Goal: Task Accomplishment & Management: Manage account settings

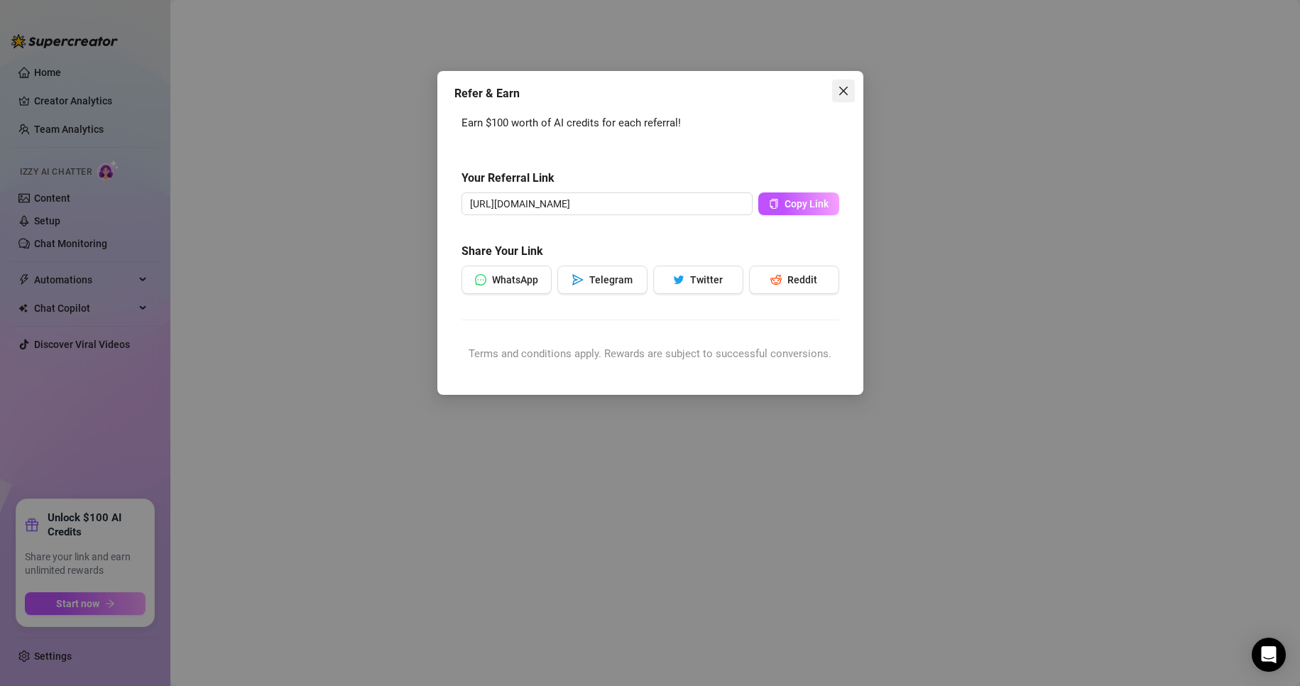
click at [843, 92] on icon "close" at bounding box center [843, 90] width 11 height 11
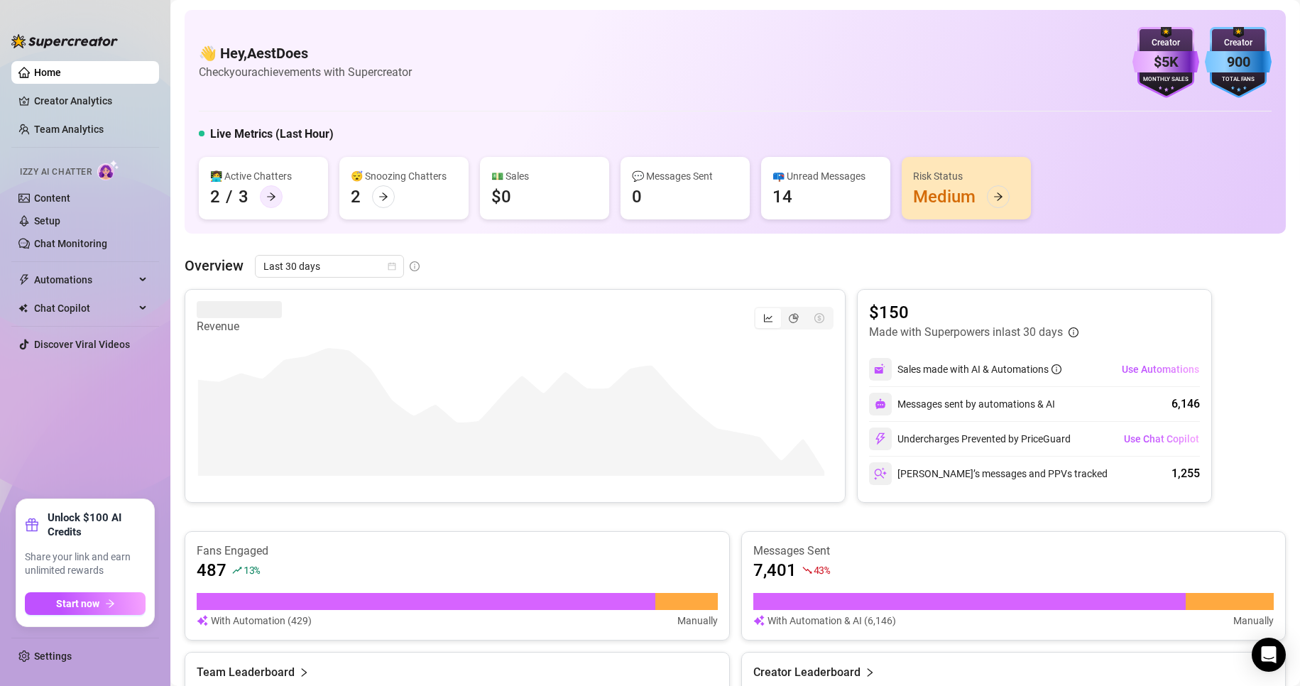
click at [263, 196] on div at bounding box center [271, 196] width 23 height 23
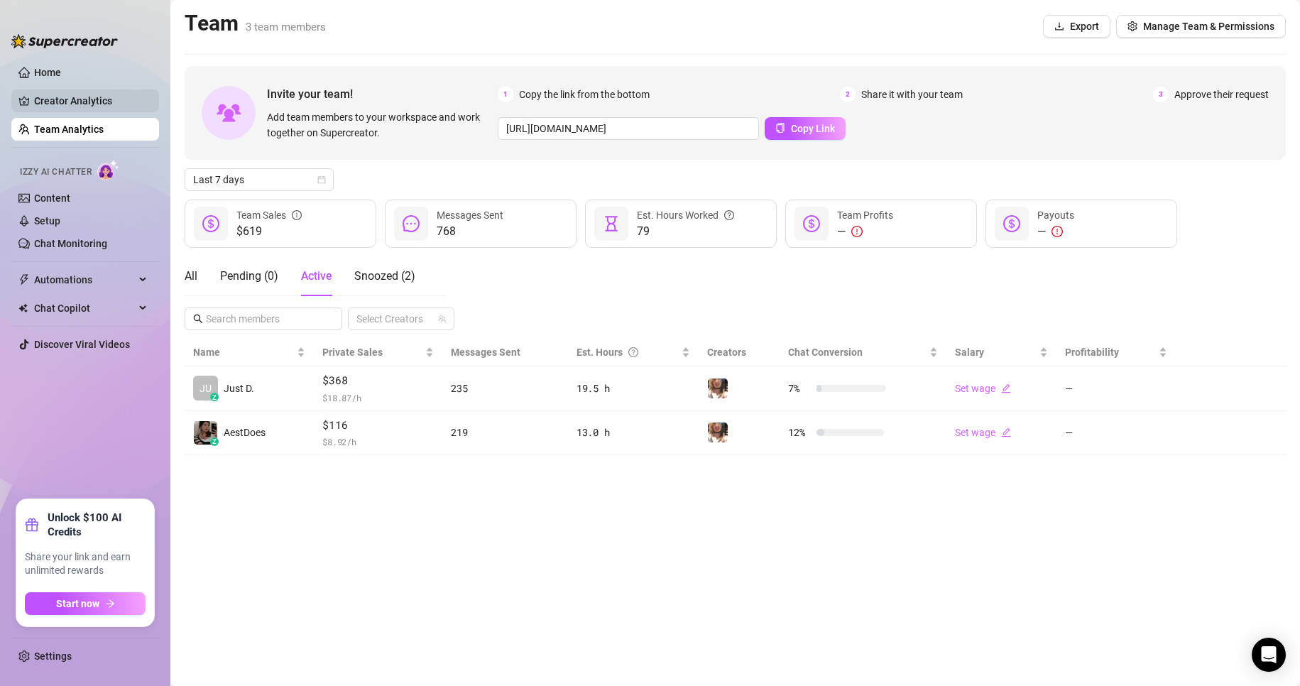
click at [85, 94] on link "Creator Analytics" at bounding box center [91, 100] width 114 height 23
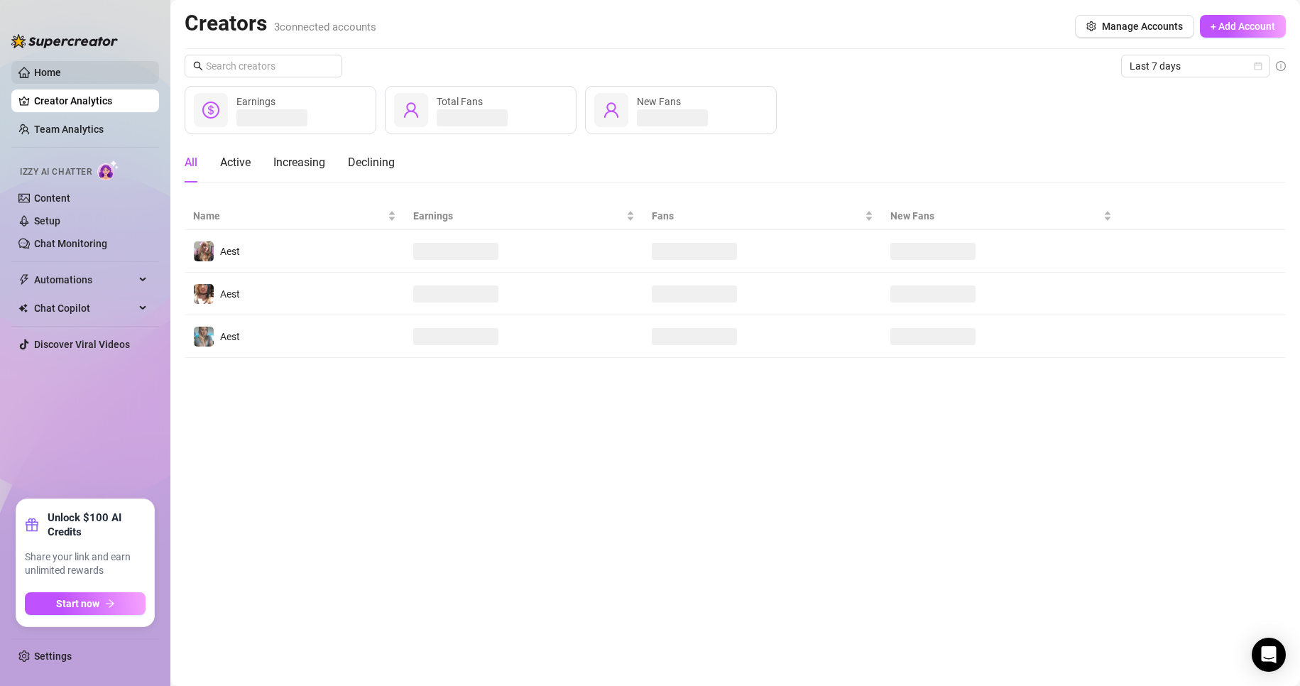
click at [61, 68] on link "Home" at bounding box center [47, 72] width 27 height 11
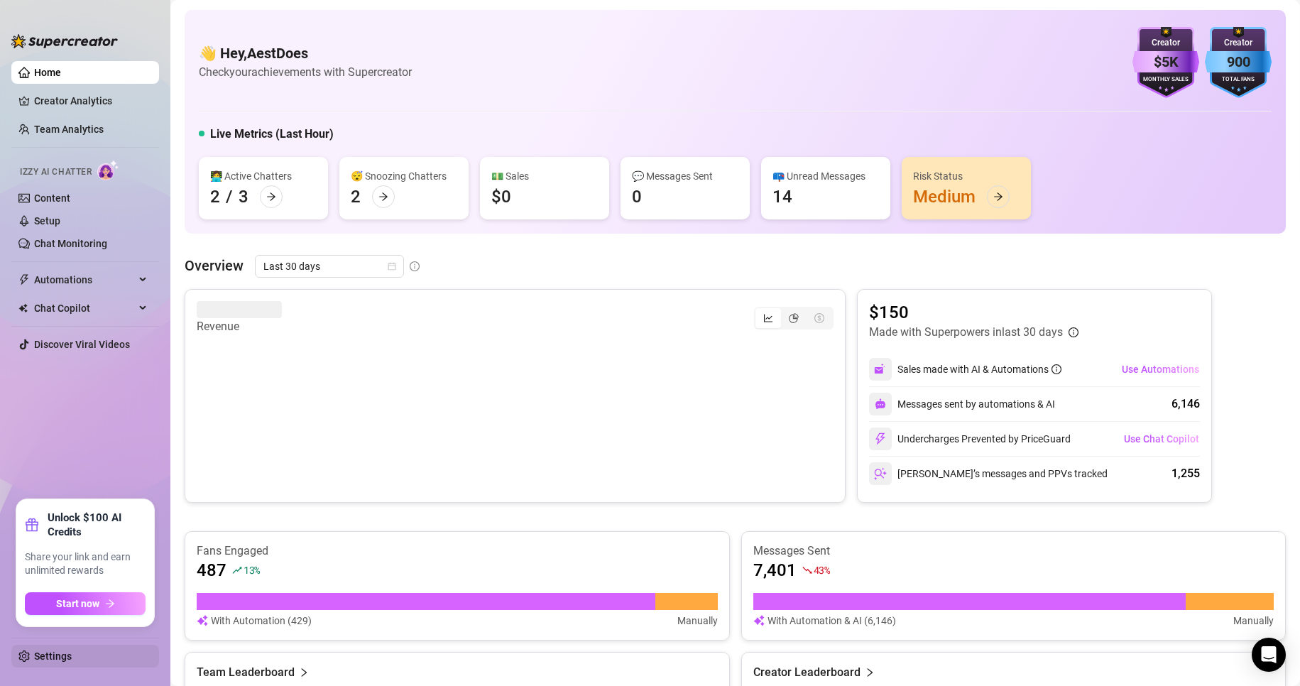
click at [43, 662] on link "Settings" at bounding box center [53, 655] width 38 height 11
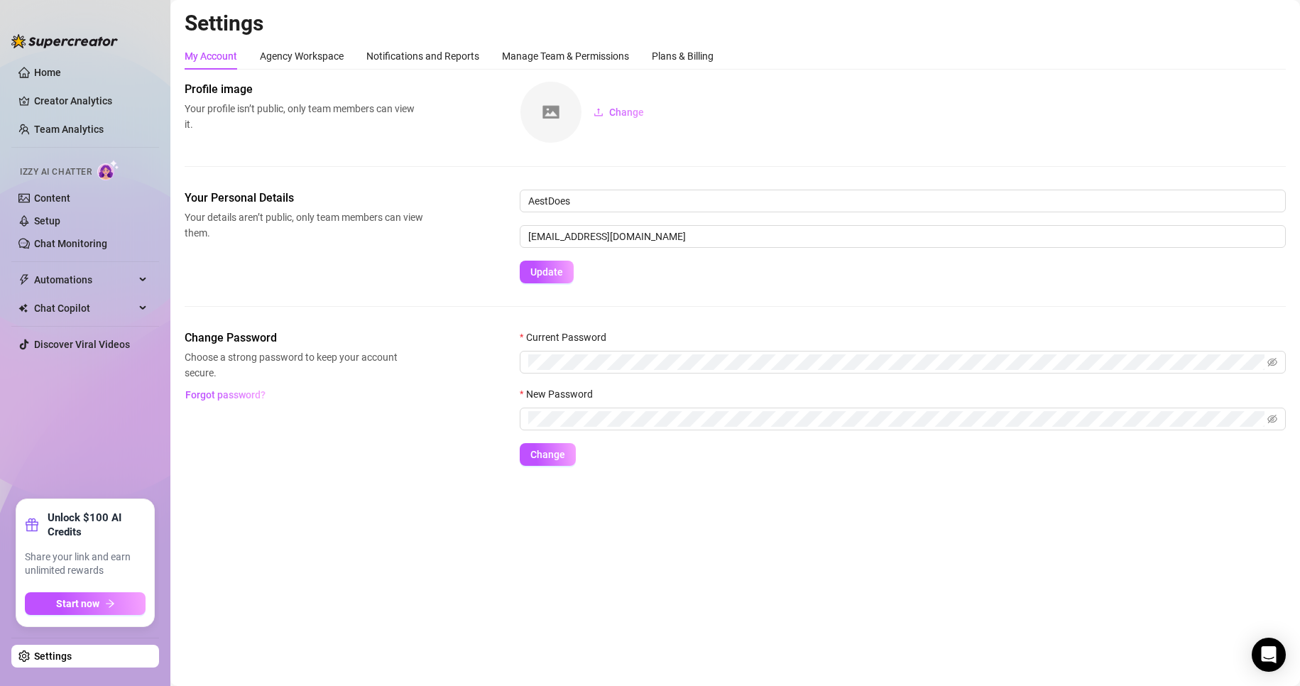
click at [41, 659] on link "Settings" at bounding box center [53, 655] width 38 height 11
click at [682, 55] on div "Plans & Billing" at bounding box center [683, 56] width 62 height 16
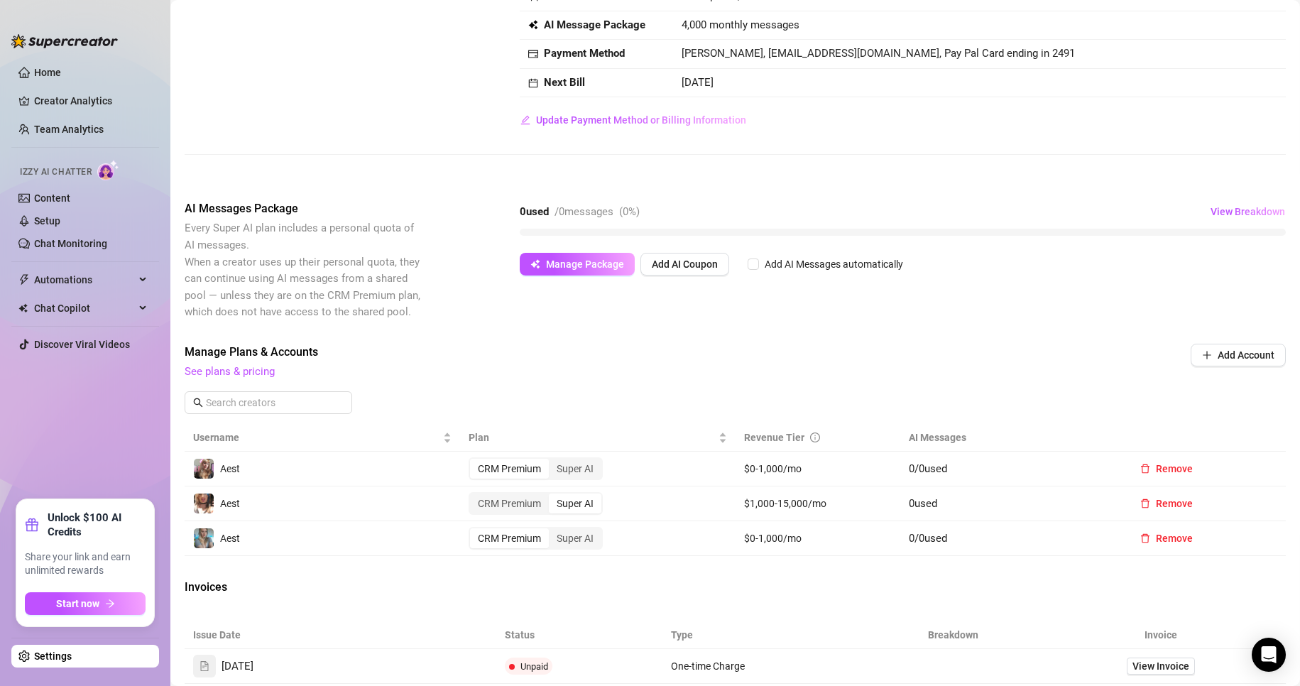
scroll to position [213, 0]
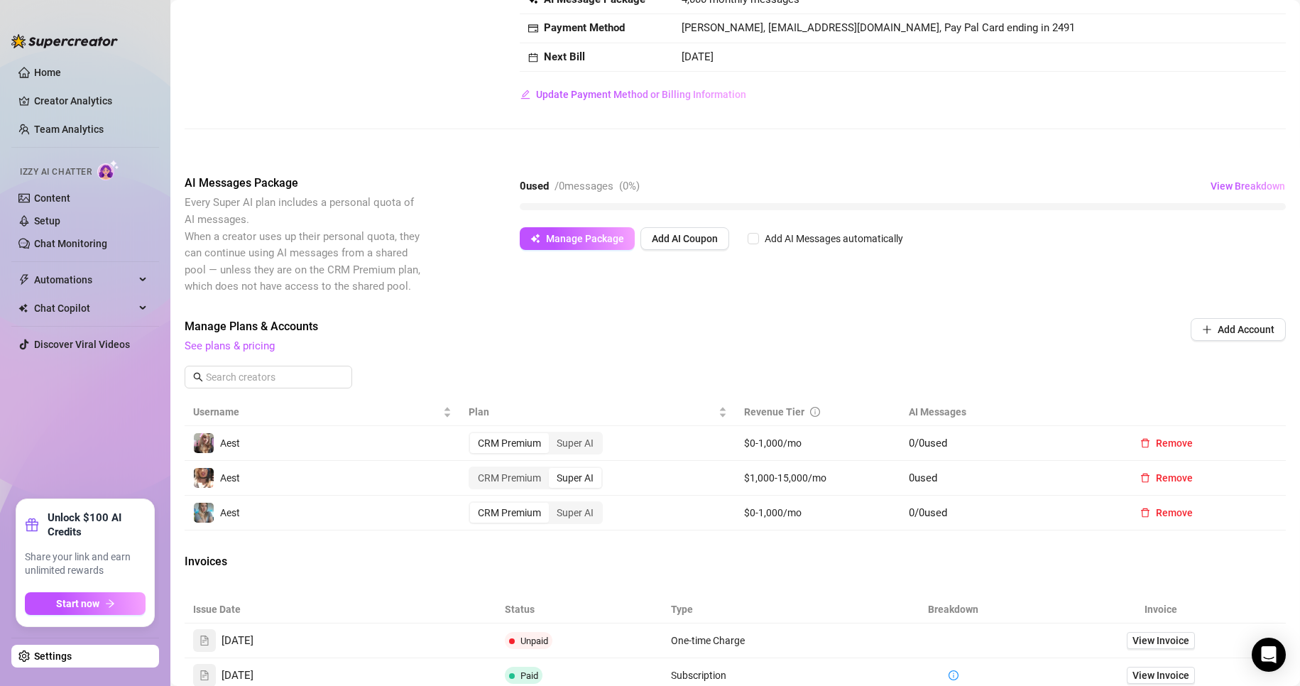
click at [574, 197] on div "0 used / 0 messages ( 0 %) View Breakdown" at bounding box center [903, 186] width 766 height 23
drag, startPoint x: 522, startPoint y: 182, endPoint x: 564, endPoint y: 182, distance: 41.9
click at [528, 182] on strong "0 used" at bounding box center [534, 186] width 29 height 13
click at [581, 182] on span "/ 0 messages" at bounding box center [584, 186] width 59 height 13
click at [927, 299] on div "Attention: Payment Transaction Failed There was a problem charging your credit …" at bounding box center [735, 389] width 1101 height 1043
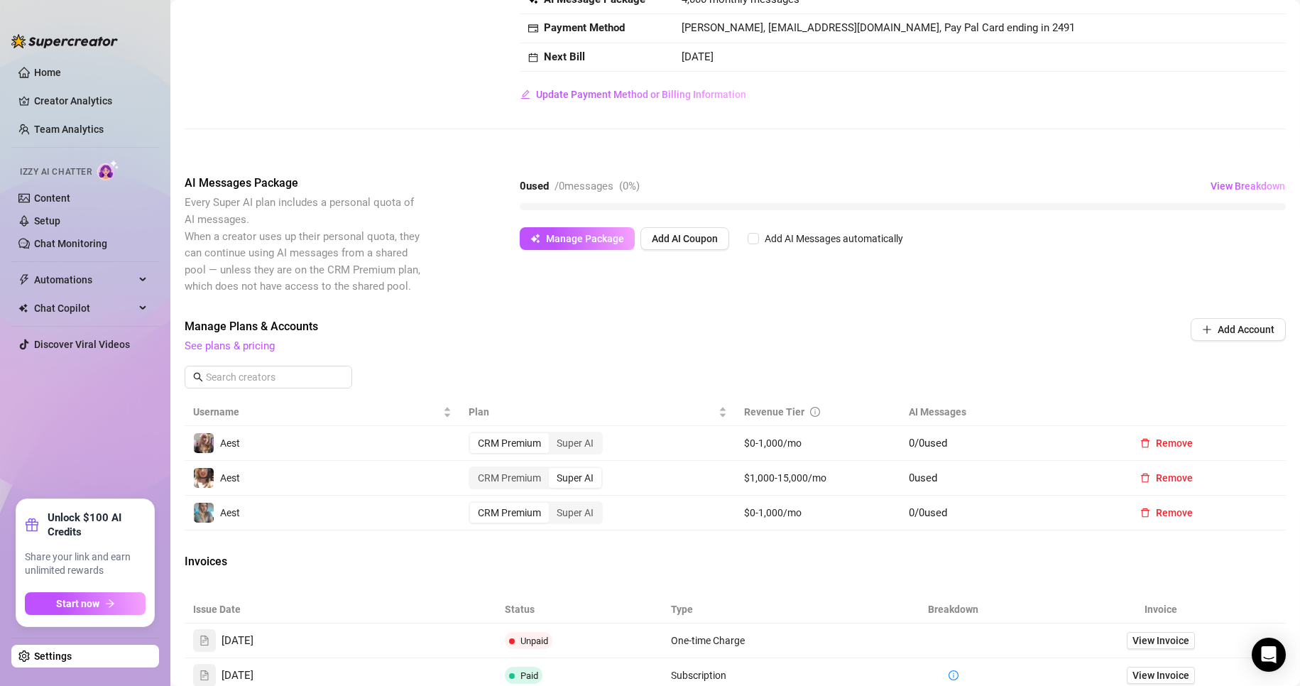
click at [508, 332] on span "Manage Plans & Accounts" at bounding box center [639, 326] width 909 height 17
click at [253, 340] on link "See plans & pricing" at bounding box center [230, 345] width 90 height 13
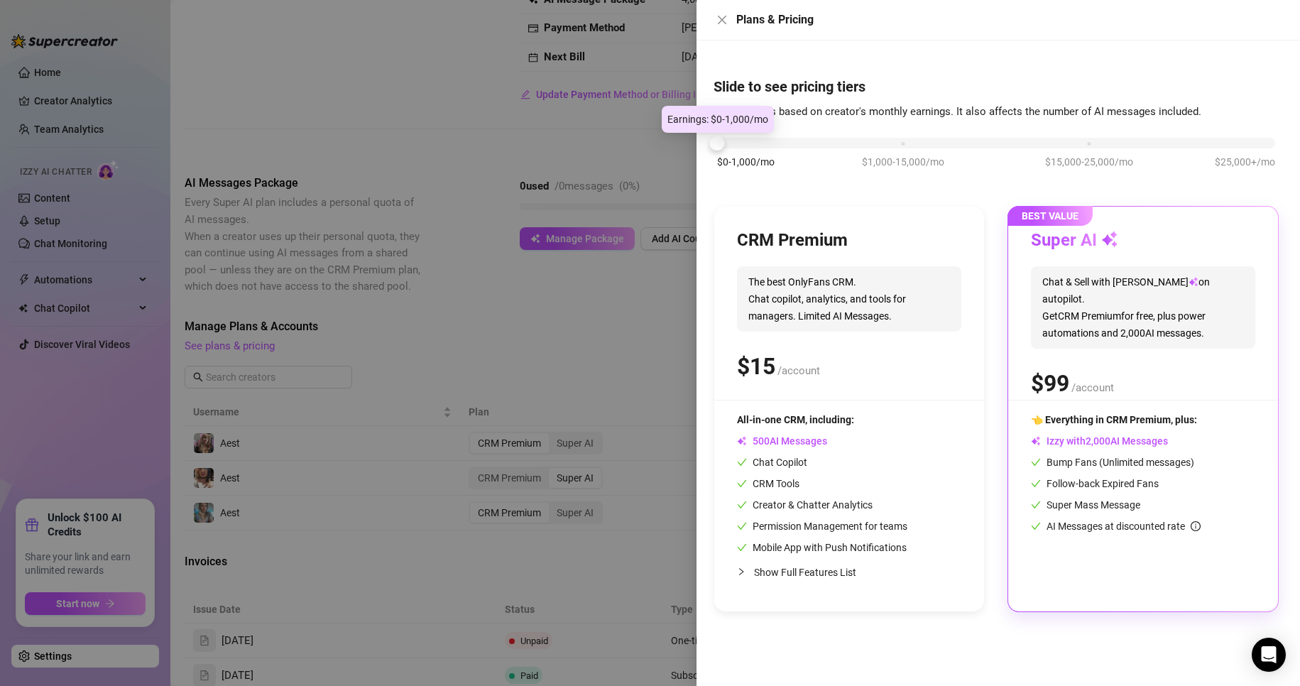
drag, startPoint x: 896, startPoint y: 138, endPoint x: 750, endPoint y: 163, distance: 147.5
click at [754, 143] on div "$0-1,000/mo $1,000-15,000/mo $15,000-25,000/mo $25,000+/mo" at bounding box center [996, 139] width 558 height 9
click at [1107, 430] on div "👈 Everything in CRM Premium, plus: Izzy with AI Messages Bump Fans (Unlimited m…" at bounding box center [1143, 473] width 224 height 122
click at [730, 26] on button "Close" at bounding box center [722, 19] width 17 height 17
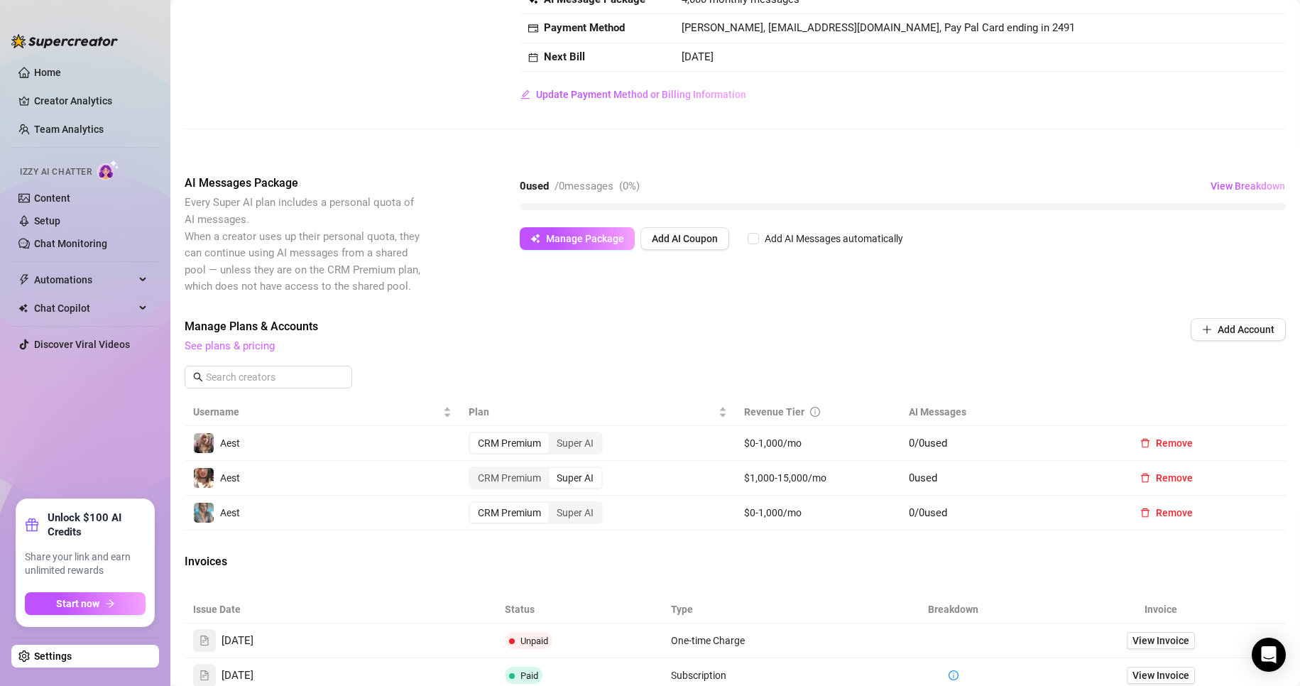
click at [225, 346] on link "See plans & pricing" at bounding box center [230, 345] width 90 height 13
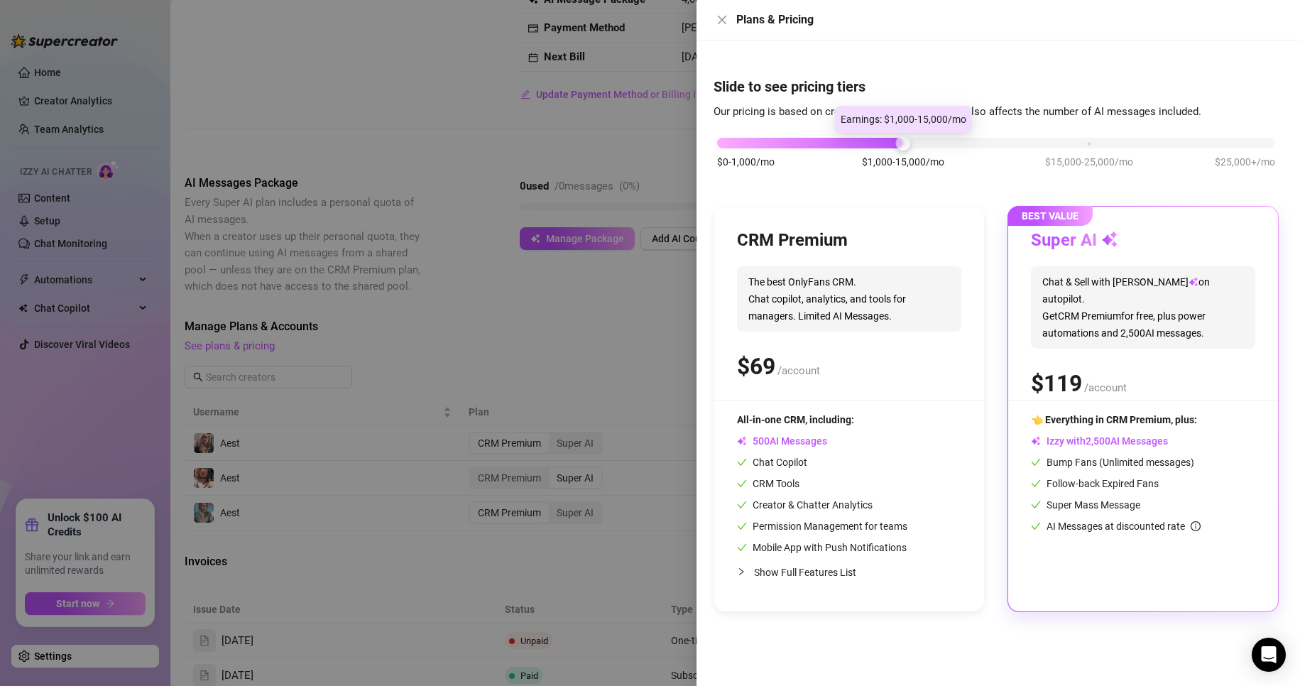
drag, startPoint x: 714, startPoint y: 138, endPoint x: 895, endPoint y: 143, distance: 181.1
click at [895, 143] on div at bounding box center [902, 143] width 15 height 15
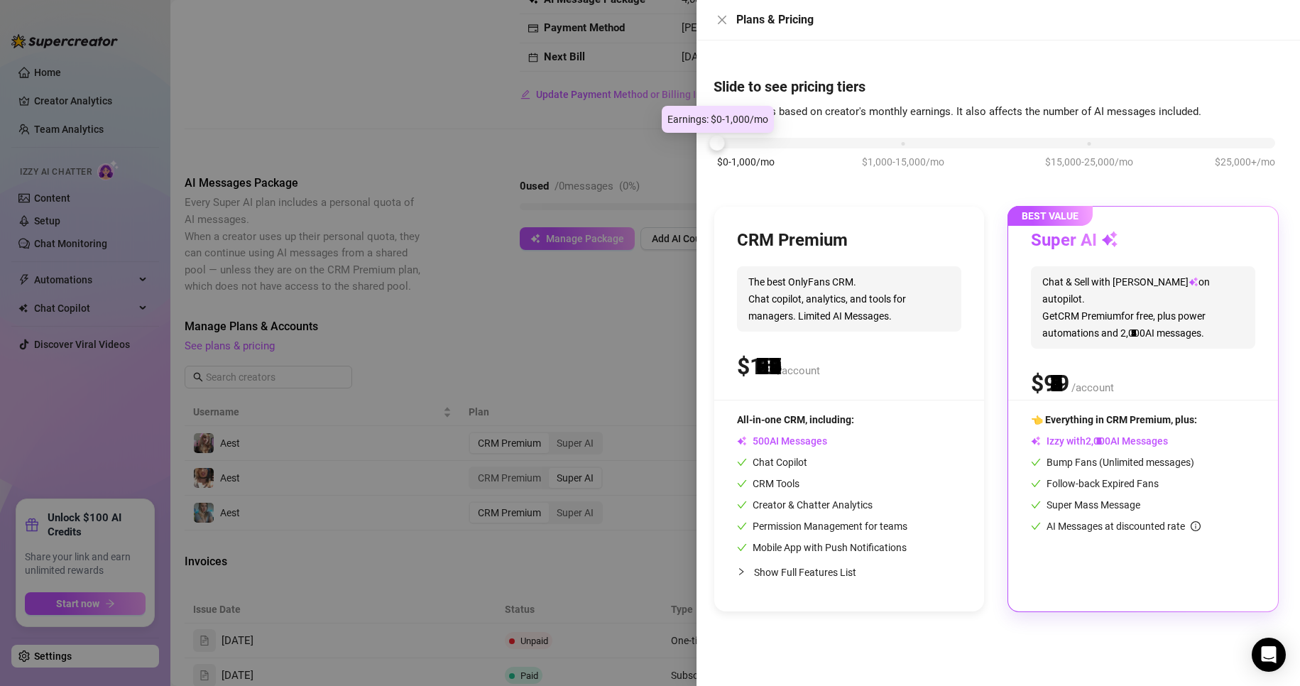
drag, startPoint x: 892, startPoint y: 140, endPoint x: 638, endPoint y: 180, distance: 258.1
click at [674, 143] on div "Plans & Pricing Slide to see pricing tiers Our pricing is based on creator's mo…" at bounding box center [650, 343] width 1300 height 686
click at [843, 339] on div "CRM Premium The best OnlyFans CRM. Chat copilot, analytics, and tools for manag…" at bounding box center [849, 314] width 224 height 170
click at [545, 295] on div at bounding box center [650, 343] width 1300 height 686
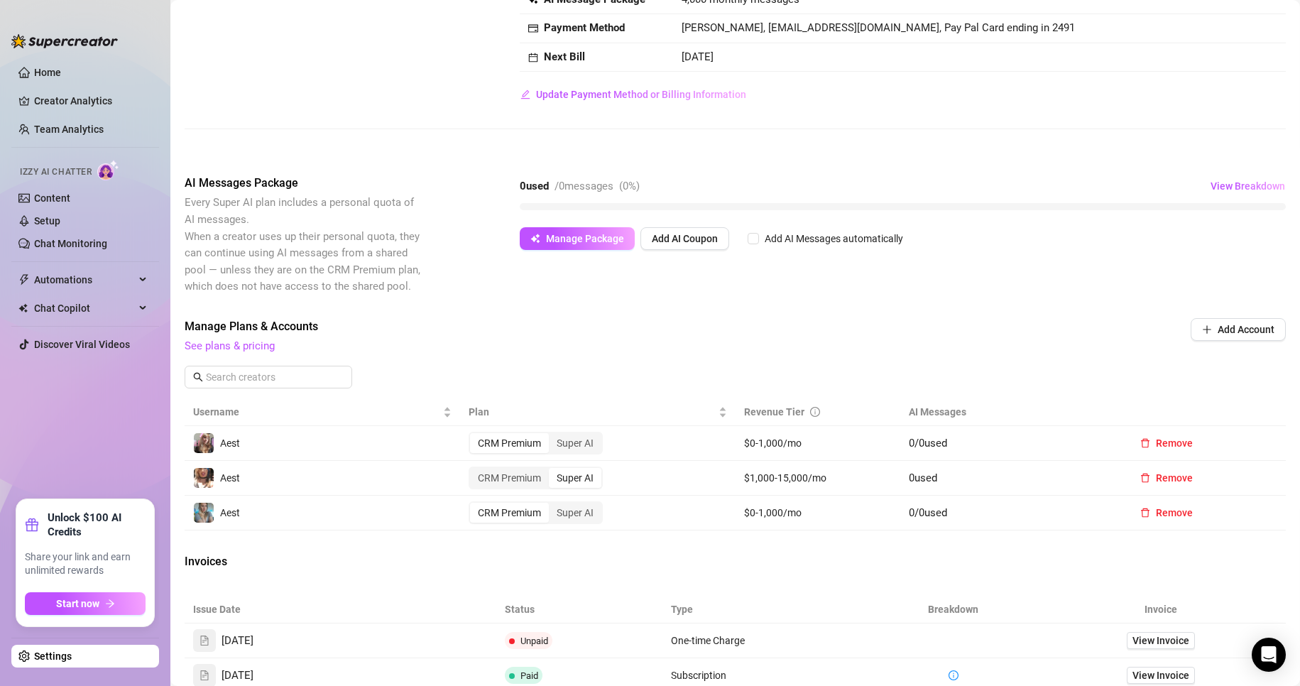
click at [515, 433] on div "CRM Premium" at bounding box center [509, 443] width 79 height 20
click at [474, 435] on input "CRM Premium" at bounding box center [474, 435] width 0 height 0
click at [512, 518] on div "CRM Premium" at bounding box center [509, 513] width 79 height 20
click at [474, 505] on input "CRM Premium" at bounding box center [474, 505] width 0 height 0
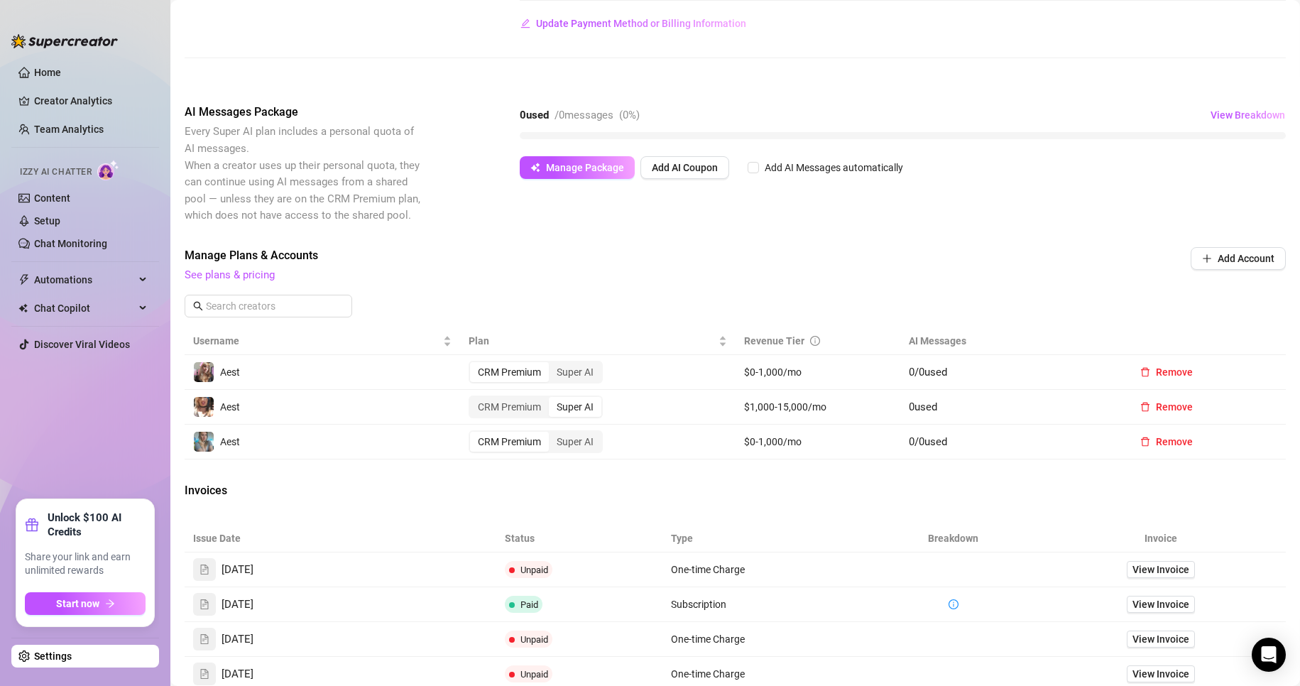
scroll to position [355, 0]
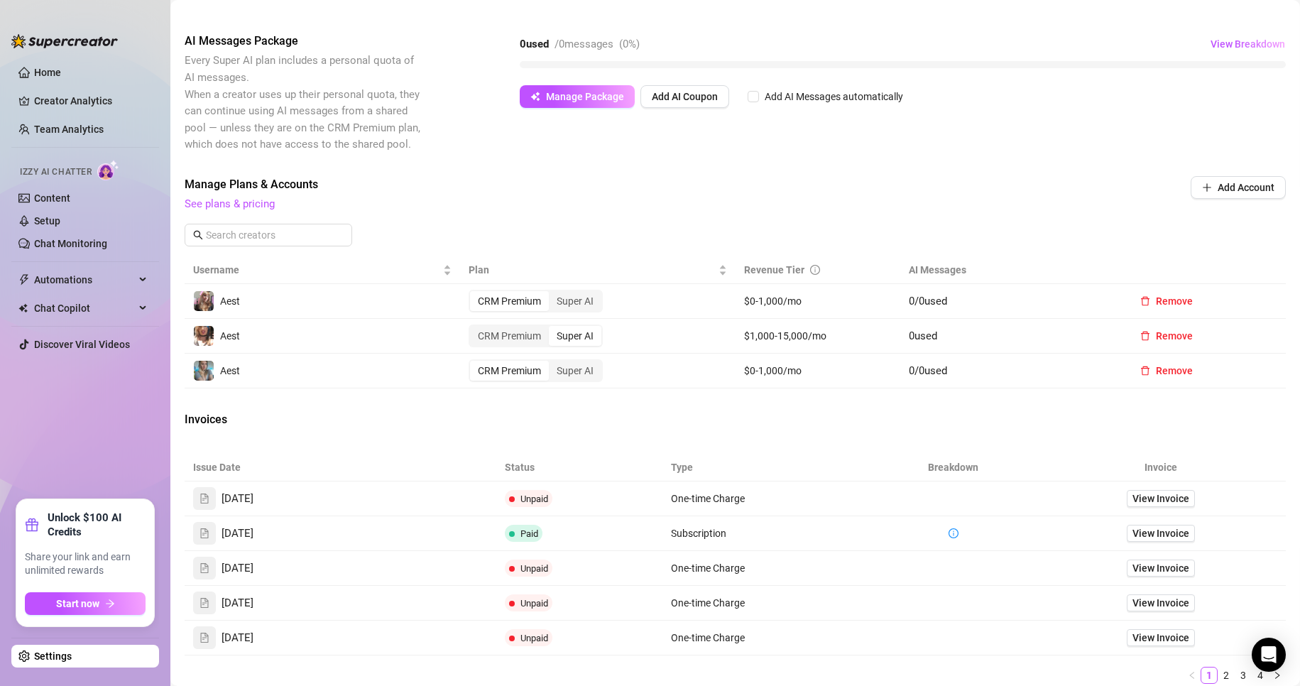
click at [915, 506] on td at bounding box center [953, 498] width 166 height 35
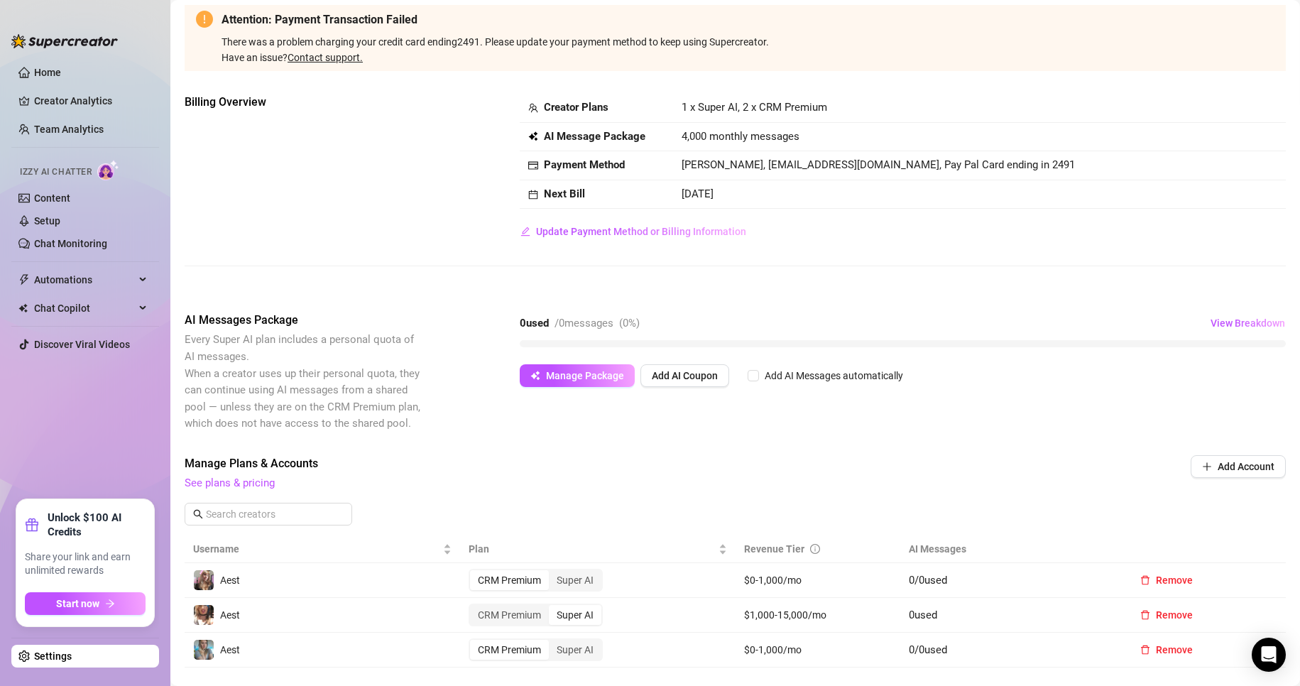
scroll to position [0, 0]
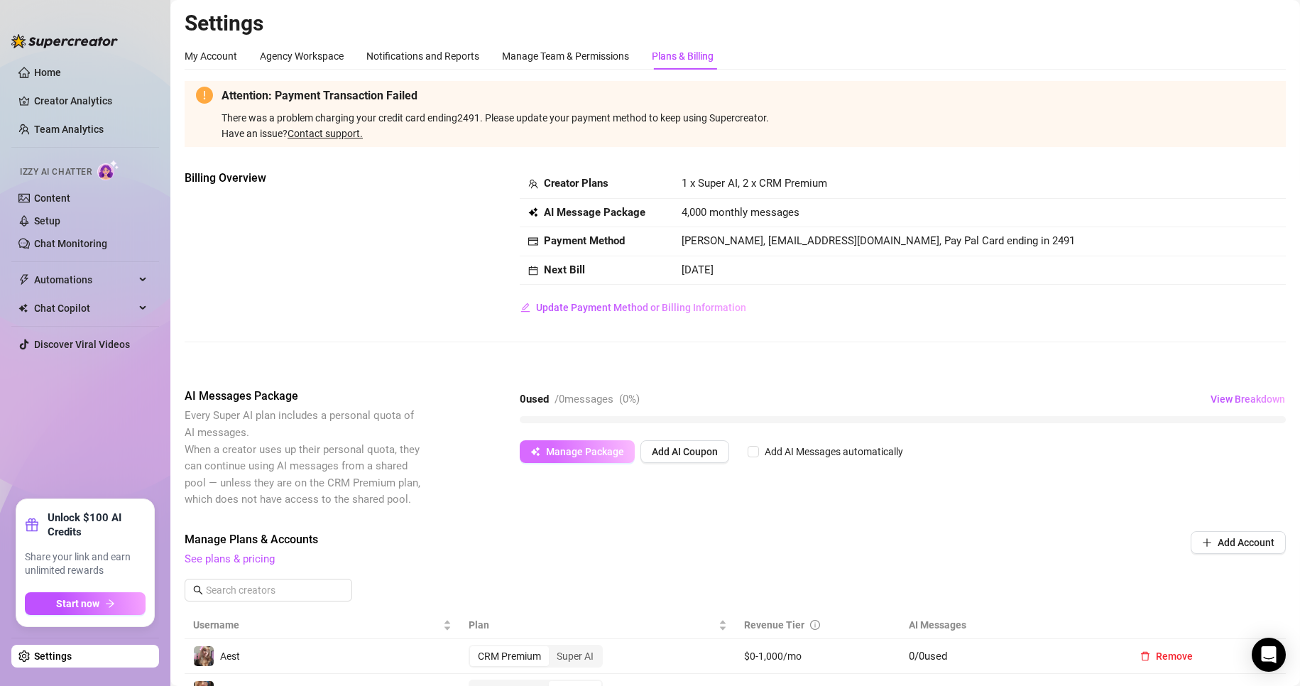
click at [597, 454] on span "Manage Package" at bounding box center [585, 451] width 78 height 11
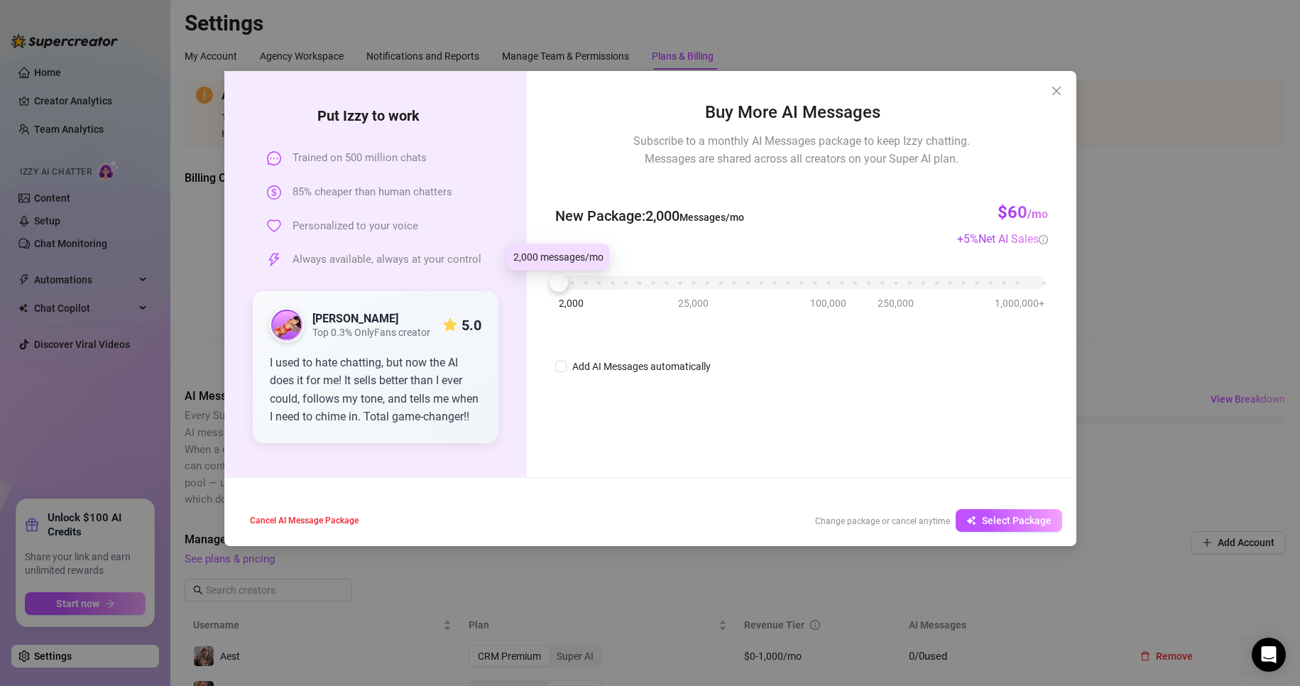
drag, startPoint x: 576, startPoint y: 289, endPoint x: 519, endPoint y: 288, distance: 56.8
click at [519, 288] on div "Put [PERSON_NAME] to work Trained on 500 million chats 85% cheaper than human c…" at bounding box center [650, 274] width 852 height 406
drag, startPoint x: 567, startPoint y: 286, endPoint x: 514, endPoint y: 278, distance: 53.1
click at [514, 278] on div "Put [PERSON_NAME] to work Trained on 500 million chats 85% cheaper than human c…" at bounding box center [650, 274] width 852 height 406
click at [334, 524] on span "Cancel AI Message Package" at bounding box center [304, 520] width 109 height 10
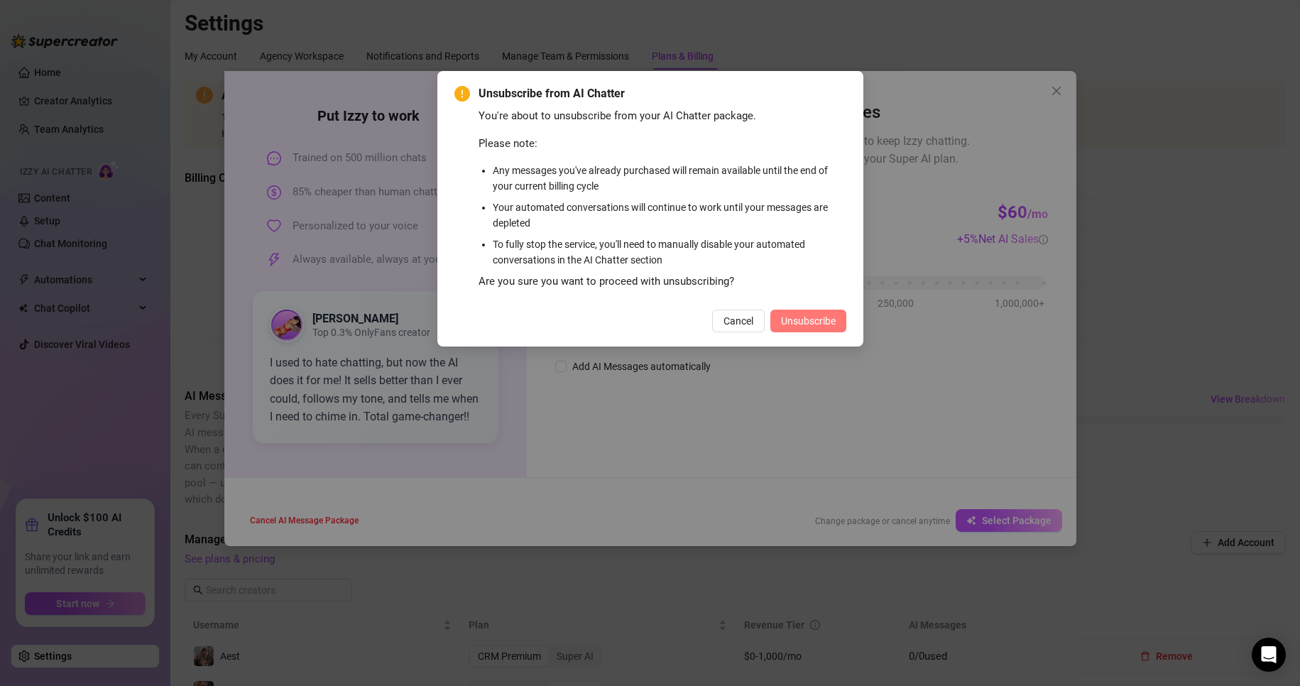
click at [786, 311] on button "Unsubscribe" at bounding box center [808, 321] width 76 height 23
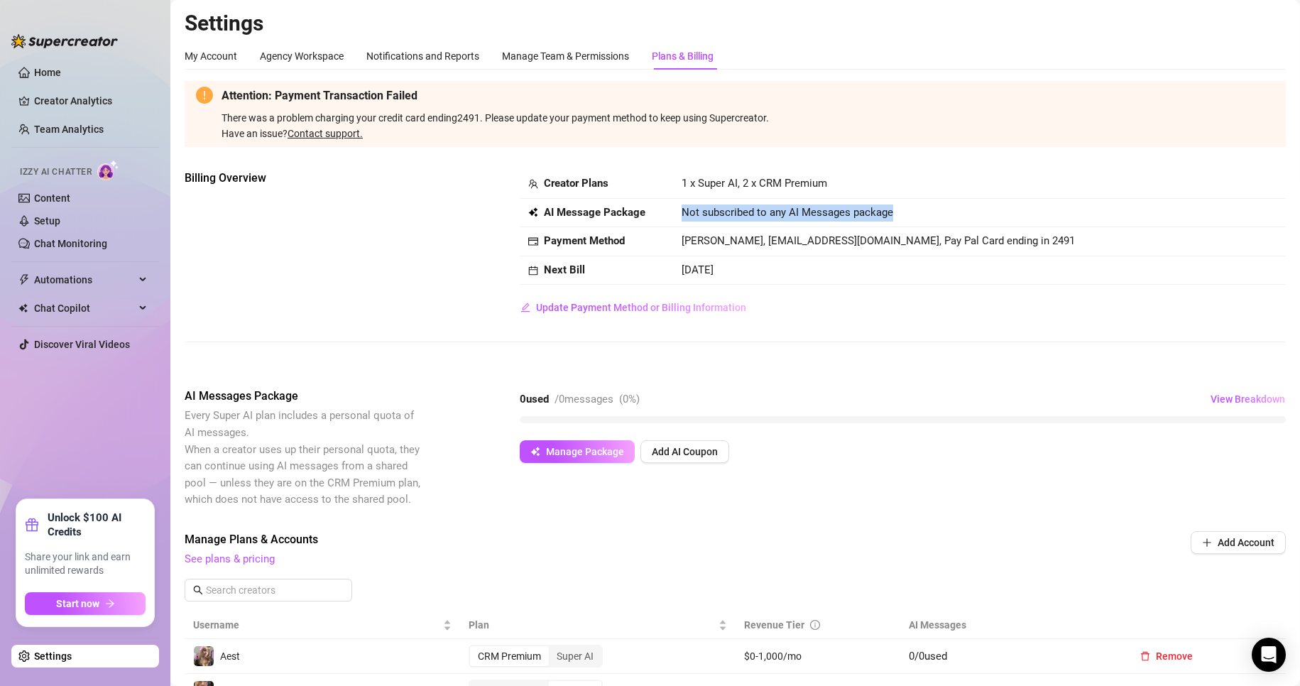
drag, startPoint x: 657, startPoint y: 207, endPoint x: 917, endPoint y: 207, distance: 260.6
click at [917, 207] on tr "AI Message Package Not subscribed to any AI Messages package" at bounding box center [903, 213] width 766 height 29
click at [893, 261] on td "[DATE]" at bounding box center [979, 270] width 613 height 29
